Goal: Information Seeking & Learning: Learn about a topic

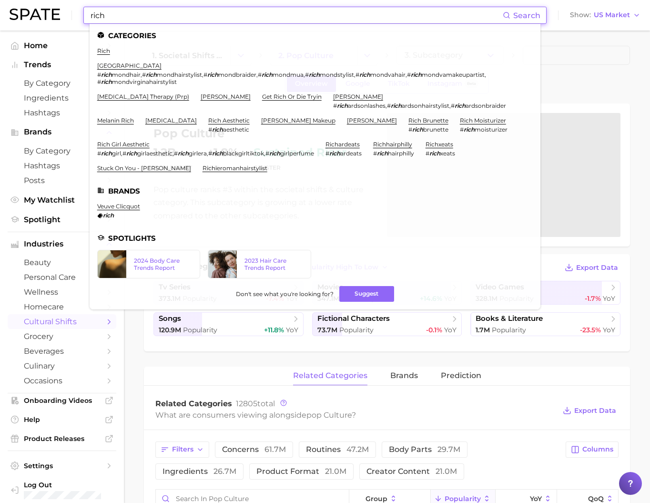
click at [164, 18] on input "rich" at bounding box center [296, 15] width 413 height 16
type input "s"
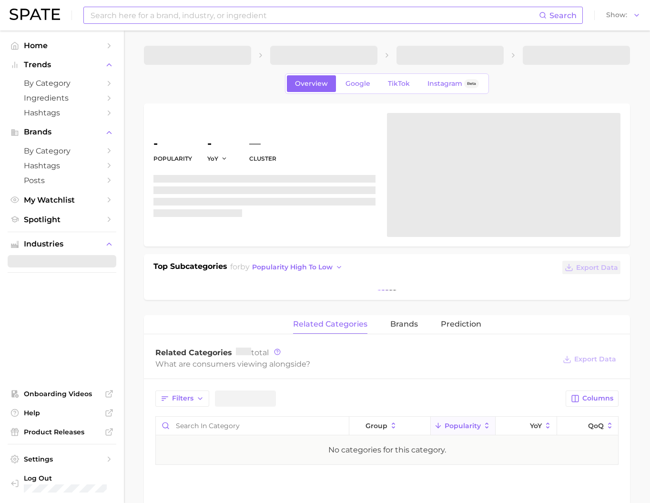
click at [113, 16] on input at bounding box center [315, 15] width 450 height 16
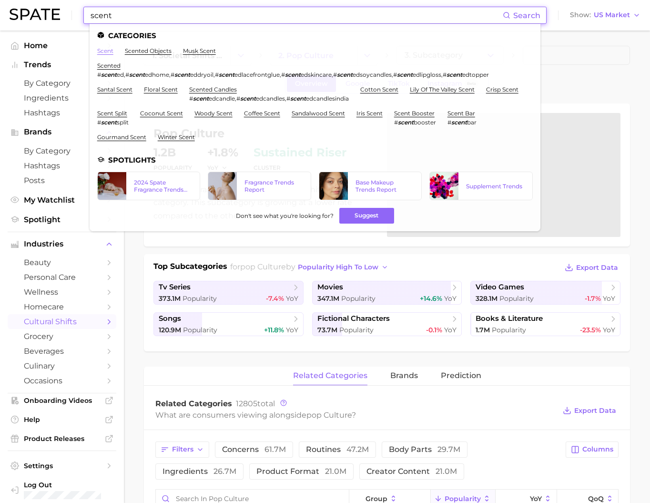
type input "scent"
click at [113, 53] on link "scent" at bounding box center [105, 50] width 16 height 7
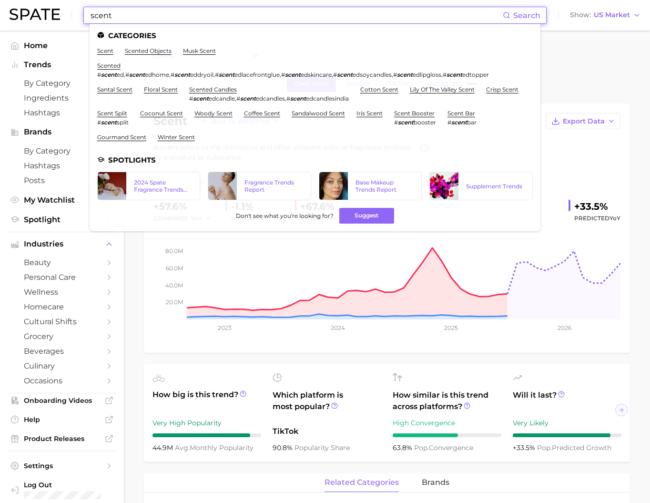
click at [158, 13] on input "scent" at bounding box center [296, 15] width 413 height 16
click at [211, 54] on link "musk scent" at bounding box center [199, 50] width 33 height 7
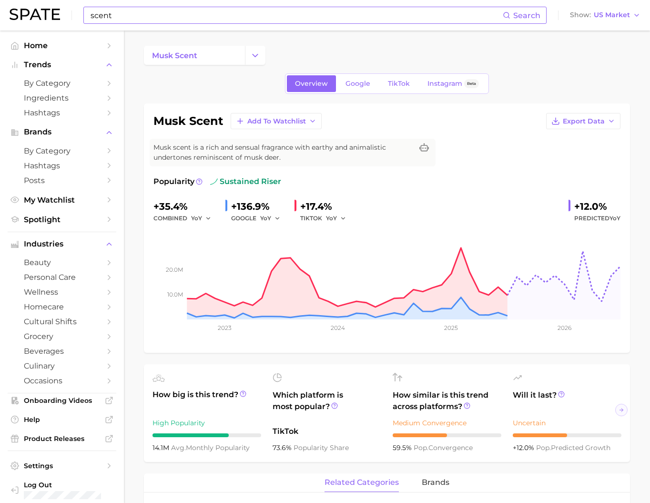
click at [159, 20] on input "scent" at bounding box center [296, 15] width 413 height 16
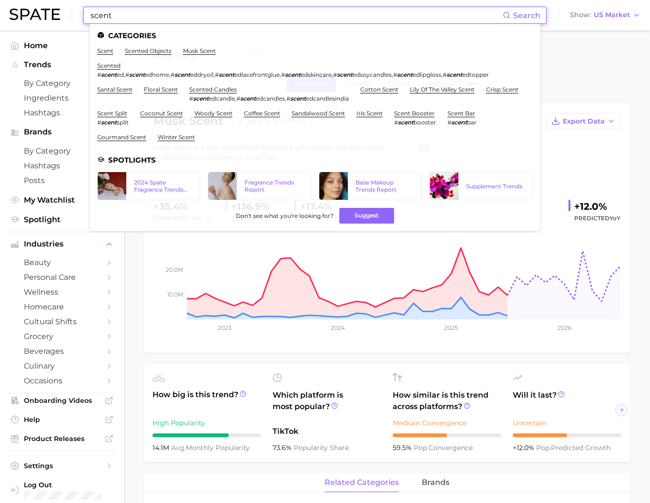
click at [158, 20] on input "scent" at bounding box center [296, 15] width 413 height 16
click at [158, 18] on input "scent" at bounding box center [296, 15] width 413 height 16
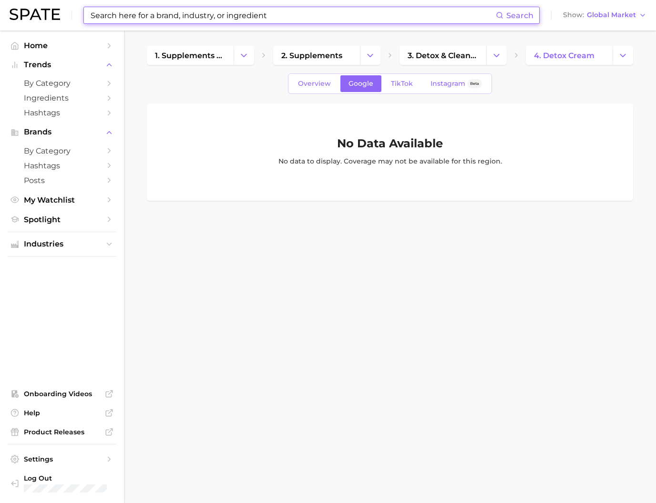
click at [358, 20] on input at bounding box center [293, 15] width 406 height 16
type input "ㄷ"
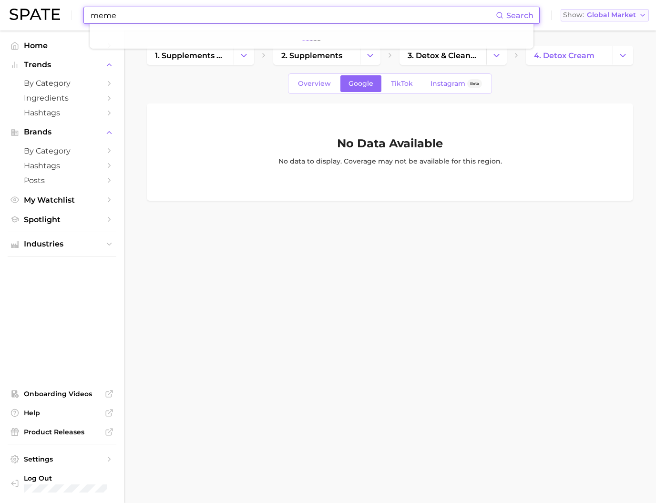
type input "meme"
click at [633, 16] on span "Global Market" at bounding box center [611, 14] width 49 height 5
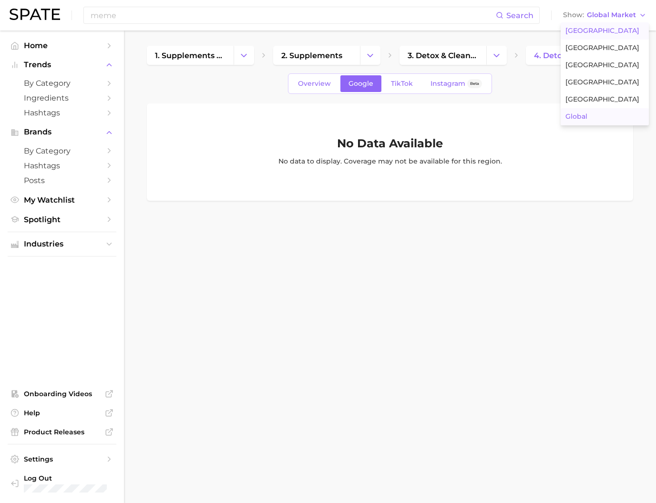
click at [614, 37] on button "United States" at bounding box center [605, 30] width 88 height 17
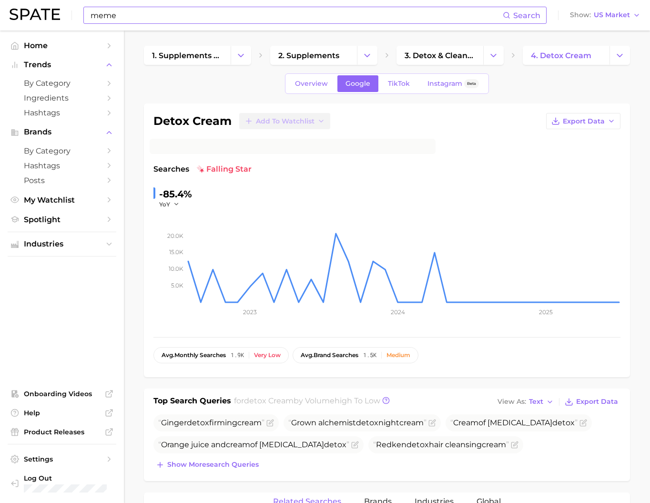
click at [145, 22] on input "meme" at bounding box center [296, 15] width 413 height 16
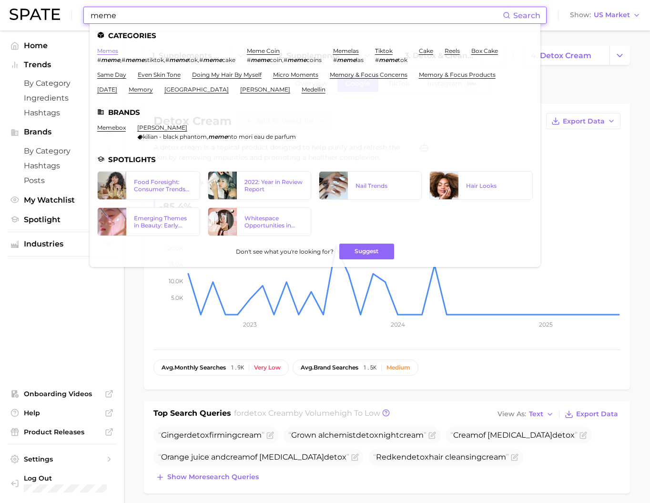
click at [117, 51] on link "memes" at bounding box center [107, 50] width 21 height 7
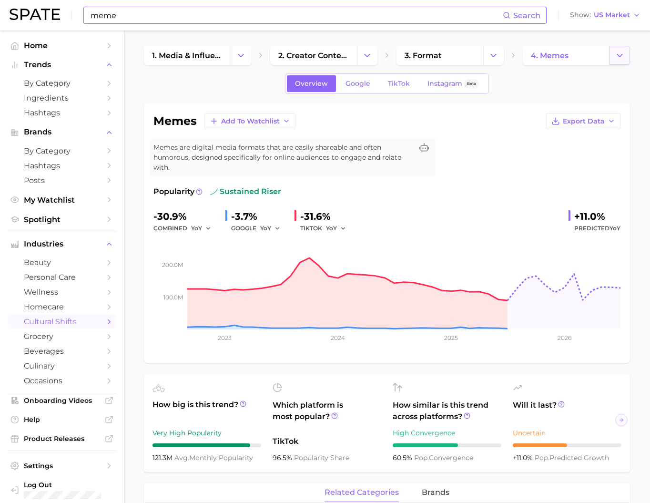
click at [614, 60] on button "Change Category" at bounding box center [620, 55] width 20 height 19
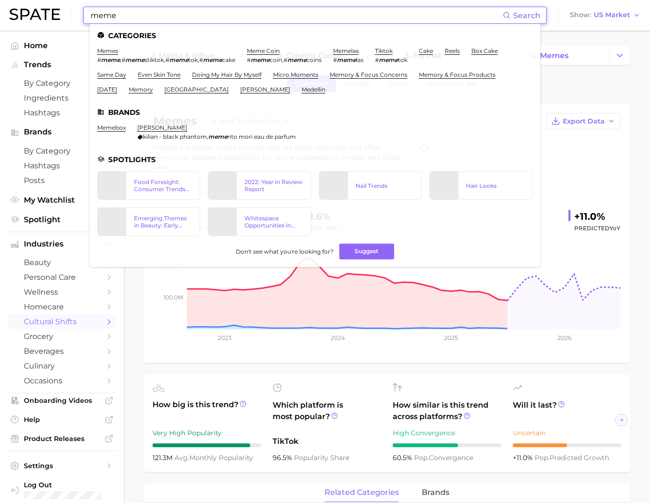
click at [423, 20] on input "meme" at bounding box center [296, 15] width 413 height 16
